Goal: Task Accomplishment & Management: Use online tool/utility

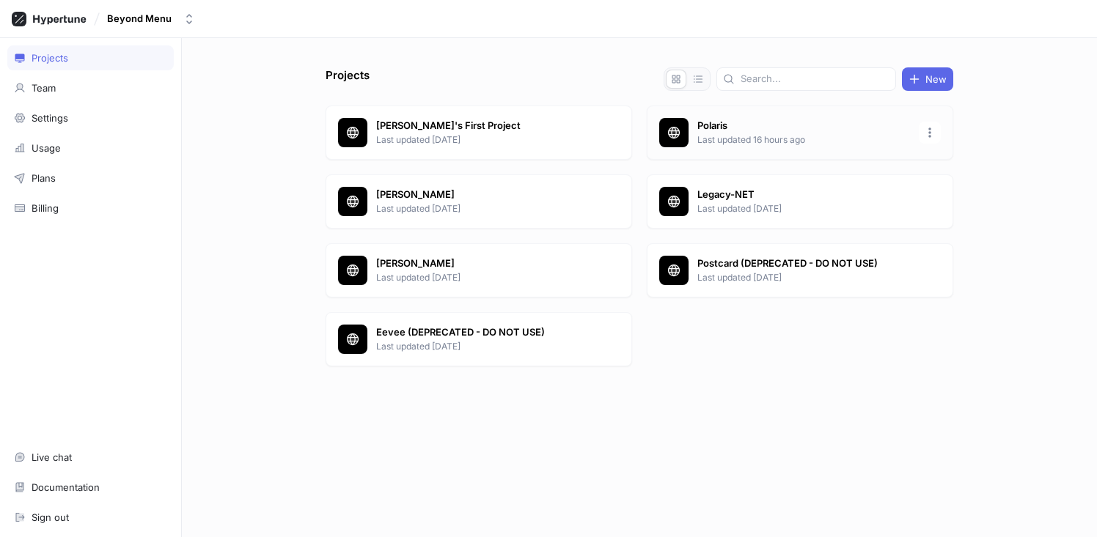
click at [724, 112] on div "Polaris Last updated 16 hours ago" at bounding box center [800, 133] width 306 height 54
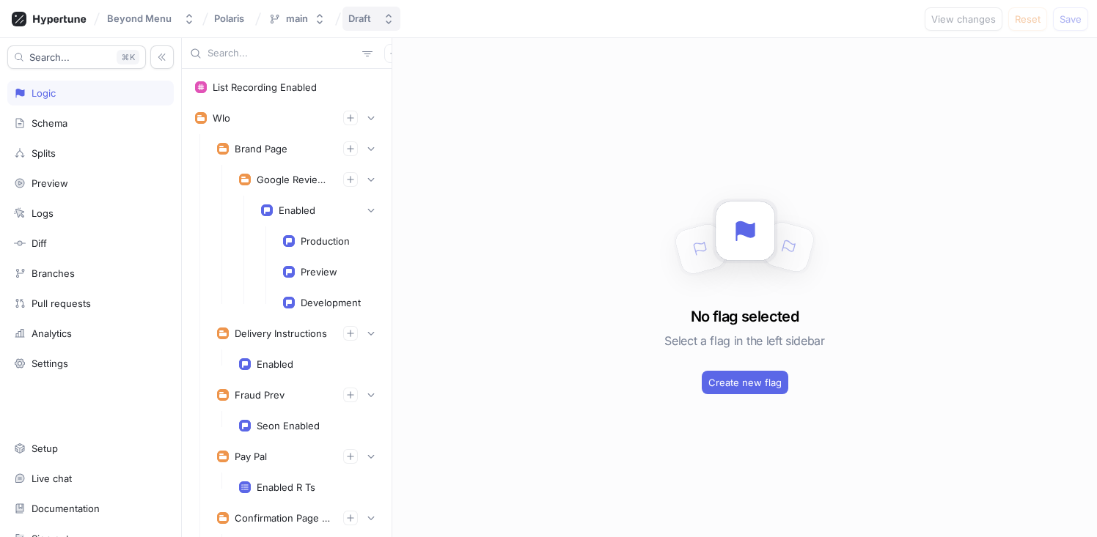
click at [380, 16] on button "Draft" at bounding box center [371, 19] width 58 height 24
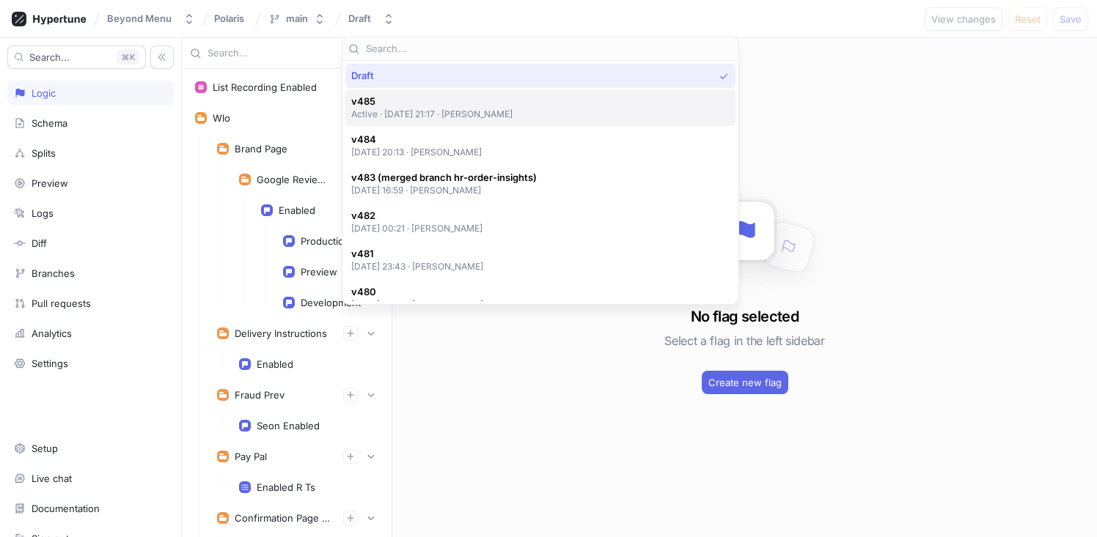
click at [413, 102] on span "v485" at bounding box center [432, 101] width 162 height 12
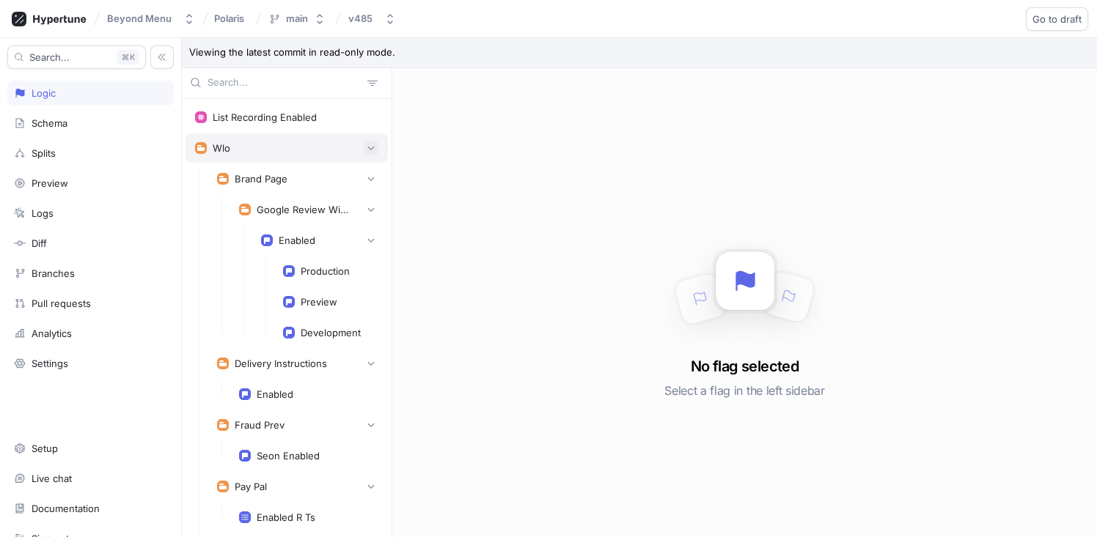
click at [364, 146] on button "button" at bounding box center [371, 148] width 15 height 15
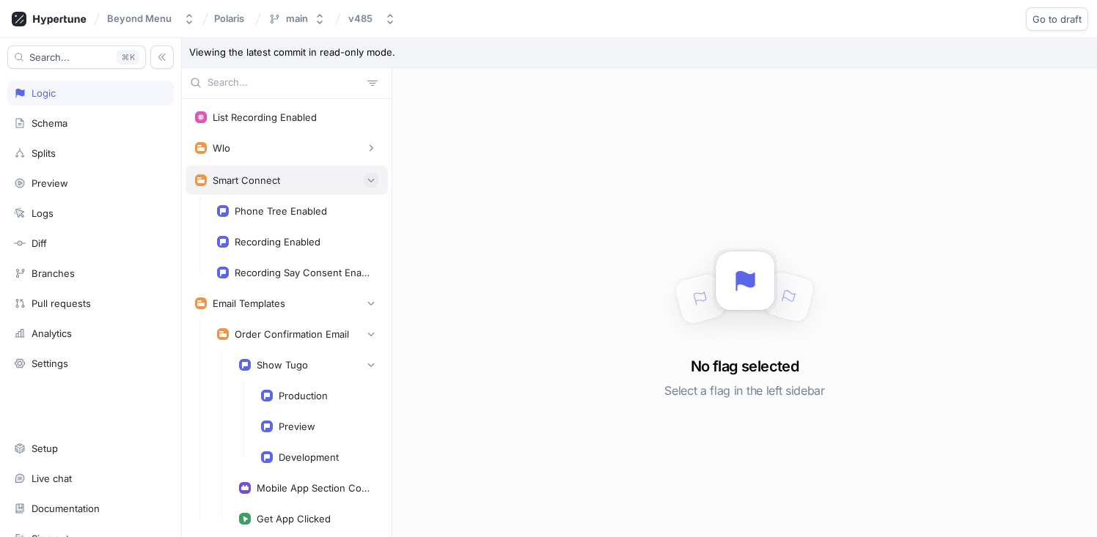
click at [367, 180] on icon "button" at bounding box center [371, 180] width 9 height 9
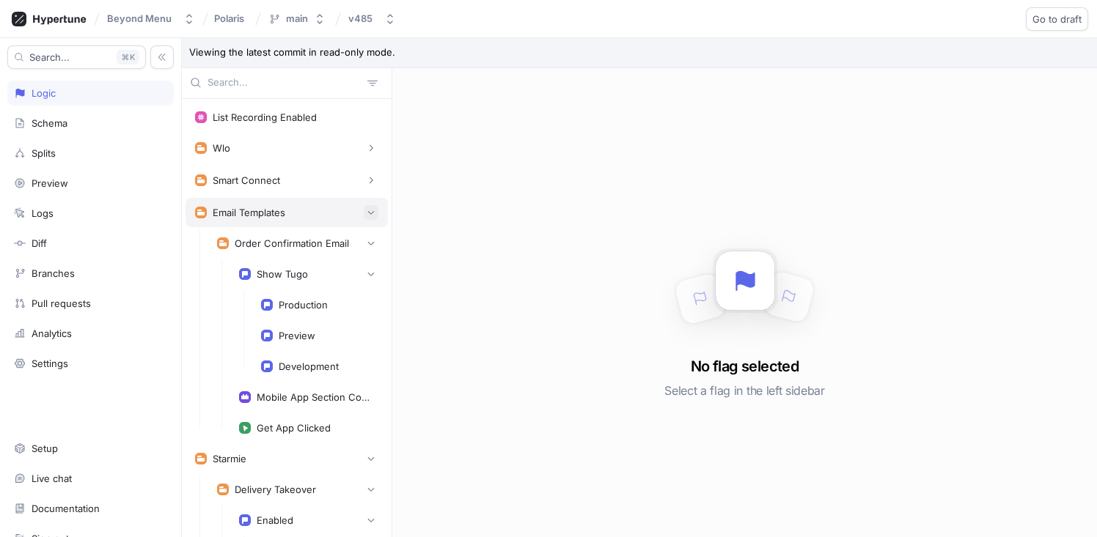
click at [367, 215] on icon "button" at bounding box center [371, 212] width 9 height 9
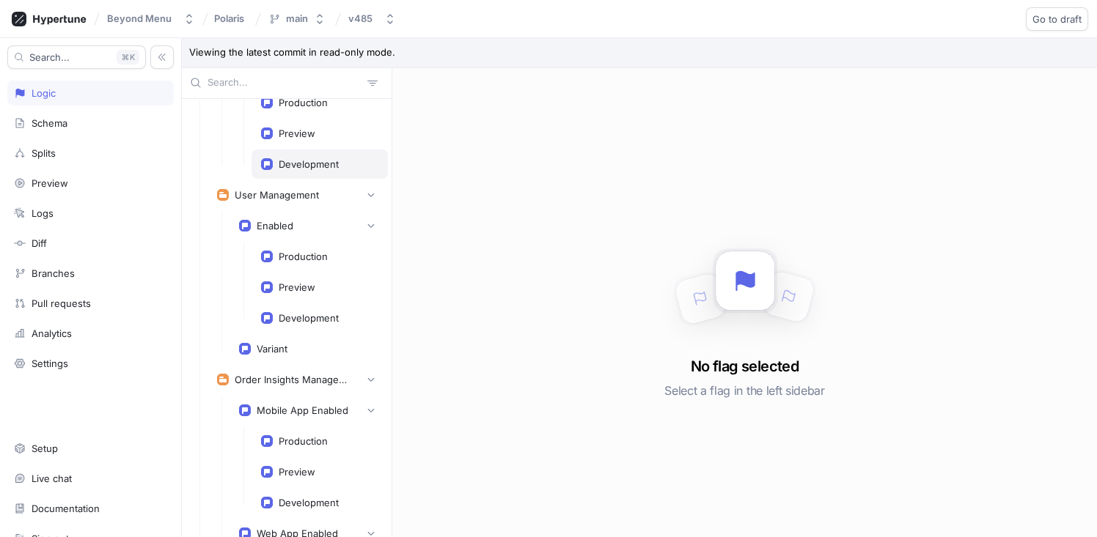
scroll to position [1262, 0]
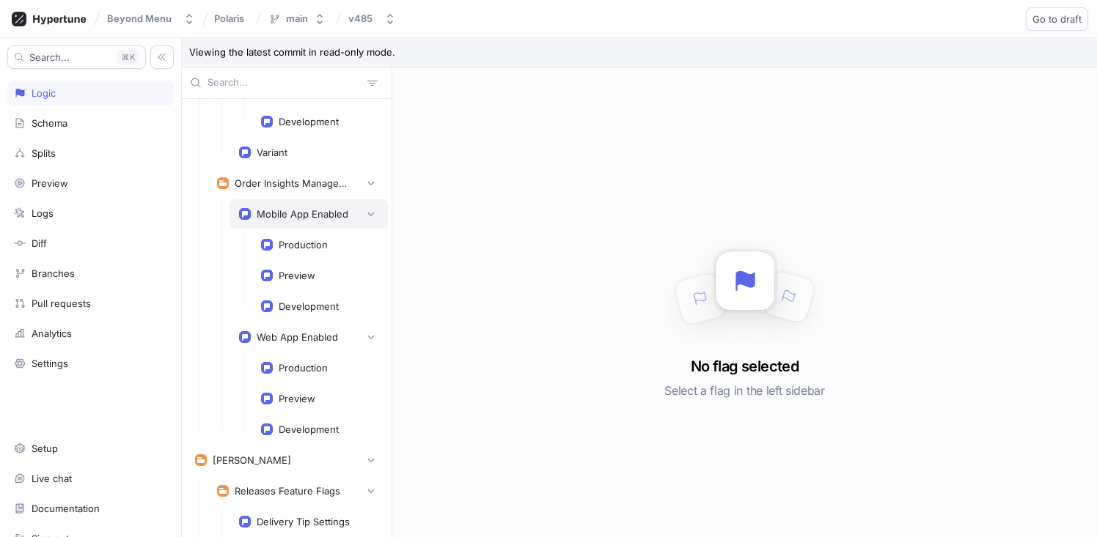
click at [294, 219] on div "Mobile App Enabled" at bounding box center [308, 214] width 139 height 15
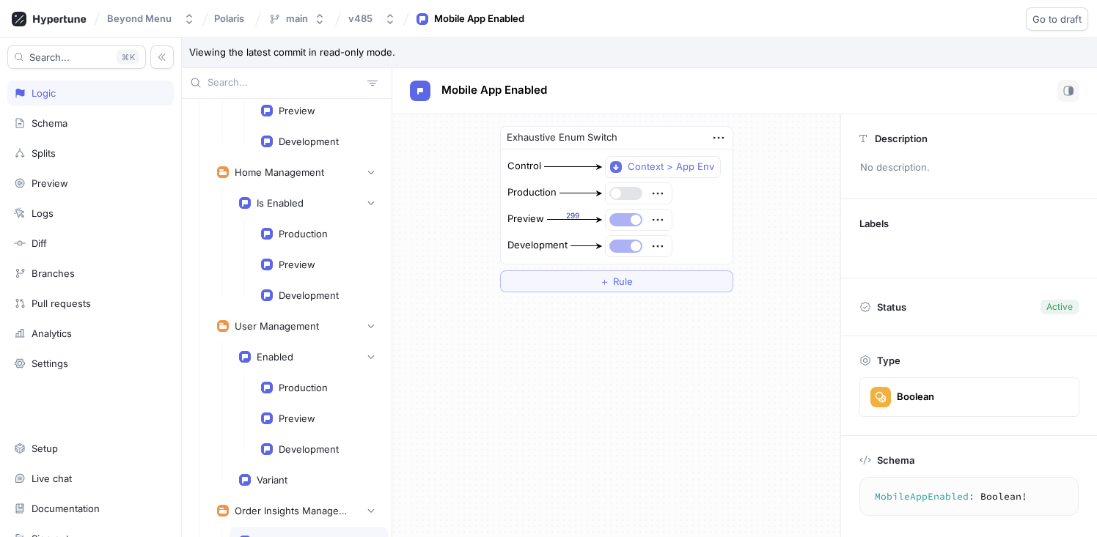
scroll to position [932, 0]
click at [85, 124] on div "Schema" at bounding box center [90, 123] width 153 height 12
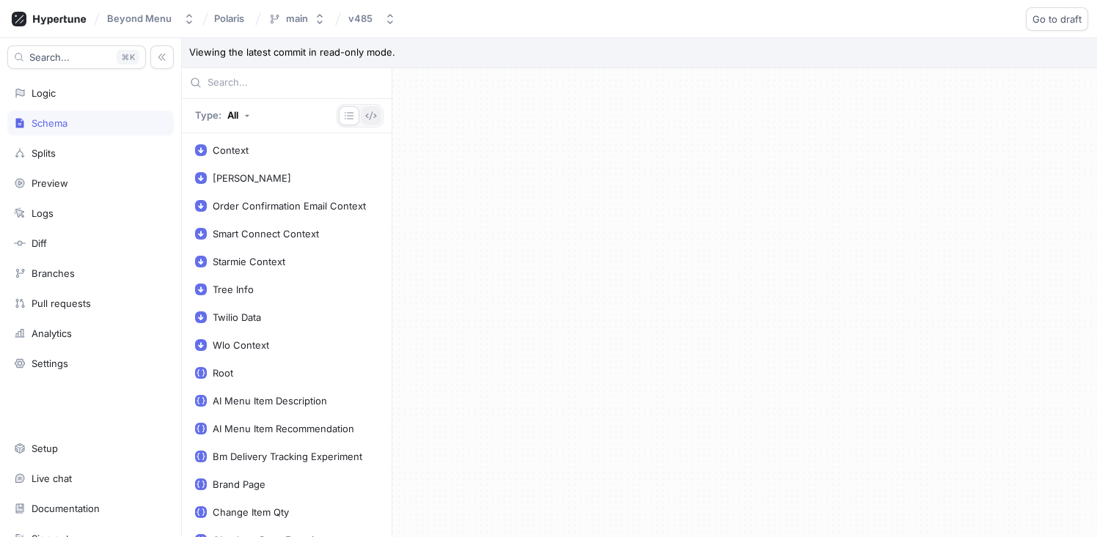
click at [364, 115] on button "button" at bounding box center [371, 115] width 21 height 19
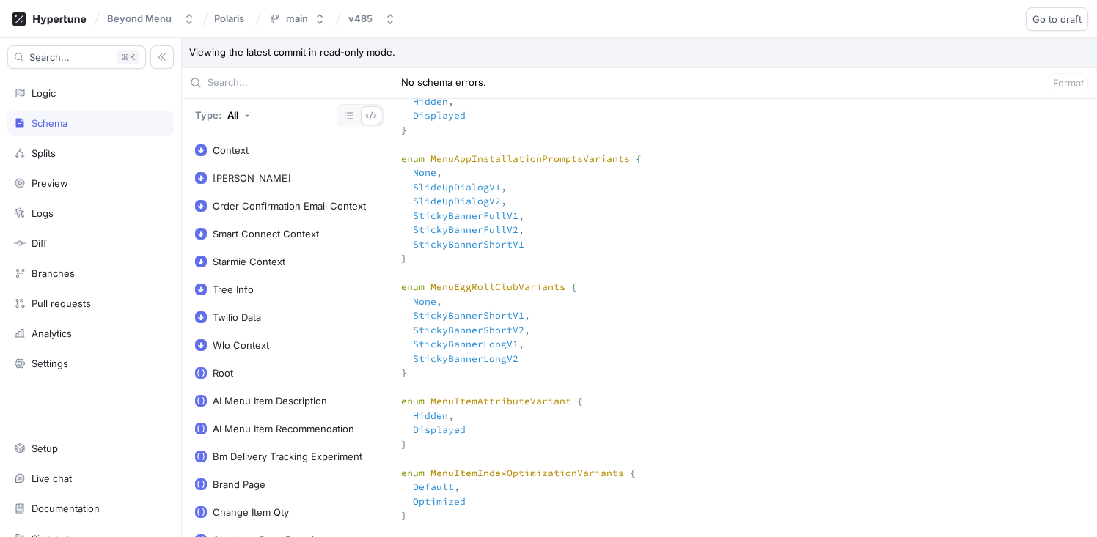
scroll to position [6447, 0]
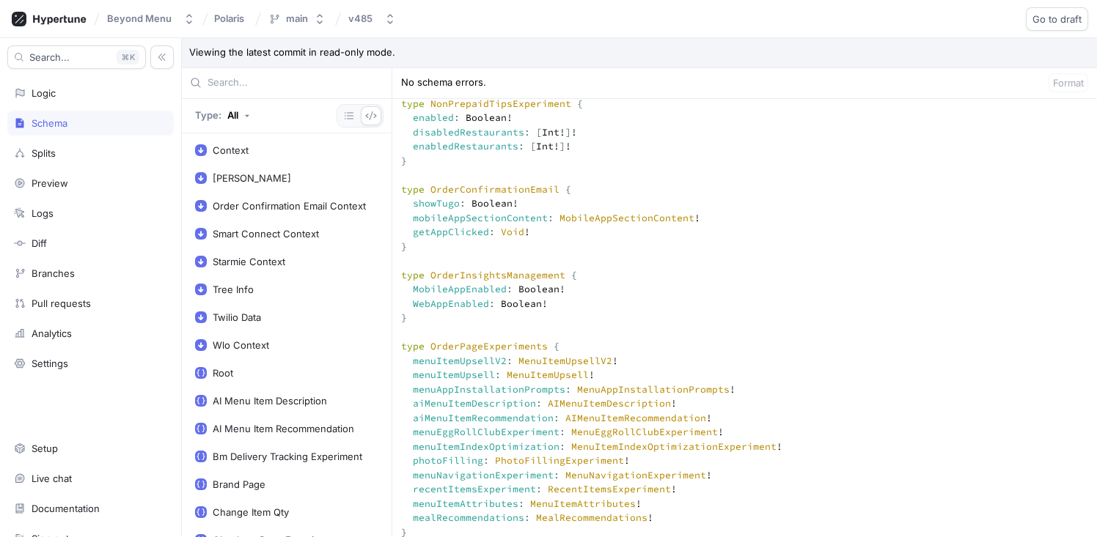
scroll to position [4379, 0]
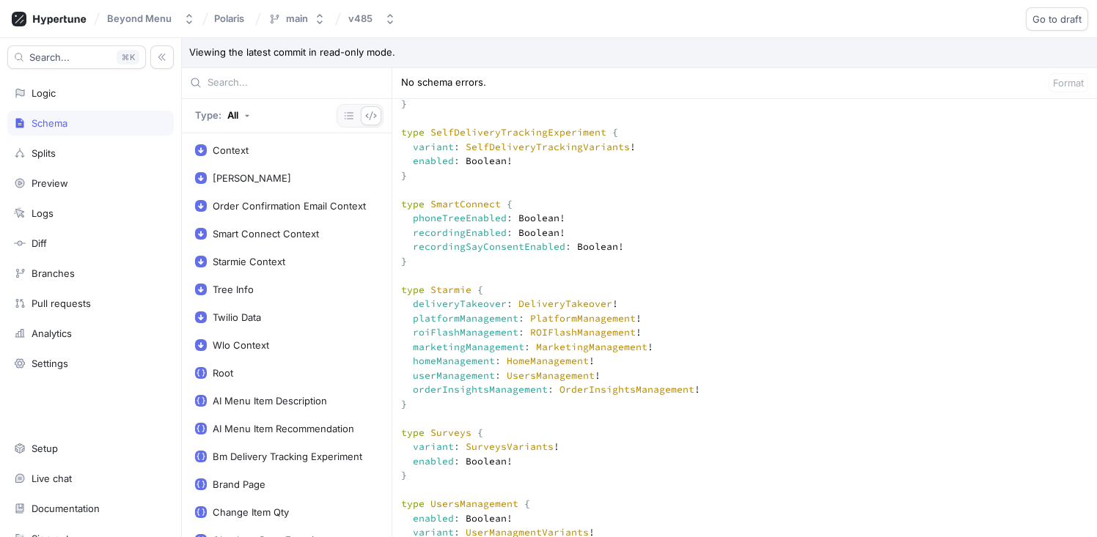
click at [446, 314] on textarea at bounding box center [744, 44] width 704 height 8454
click at [496, 414] on textarea at bounding box center [744, 44] width 704 height 8454
click at [590, 412] on textarea at bounding box center [744, 44] width 704 height 8454
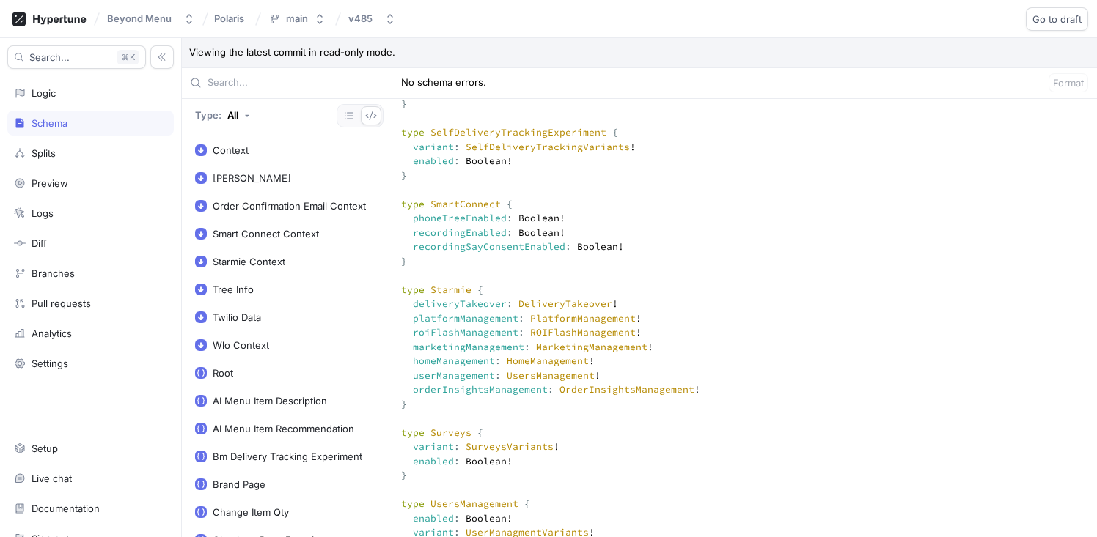
click at [590, 412] on textarea at bounding box center [744, 44] width 704 height 8454
